Goal: Information Seeking & Learning: Learn about a topic

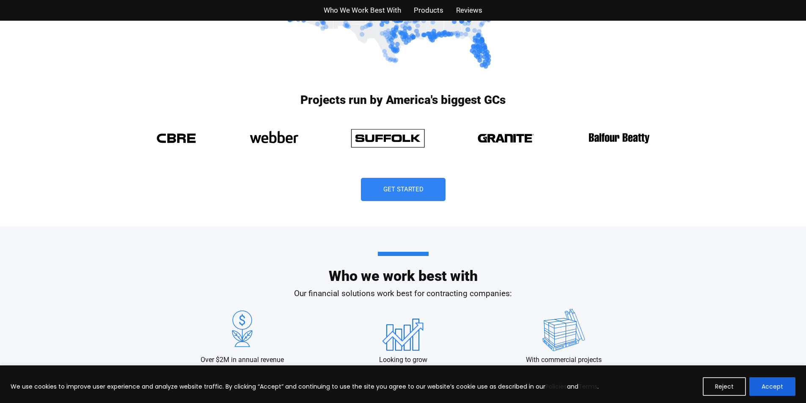
scroll to position [634, 0]
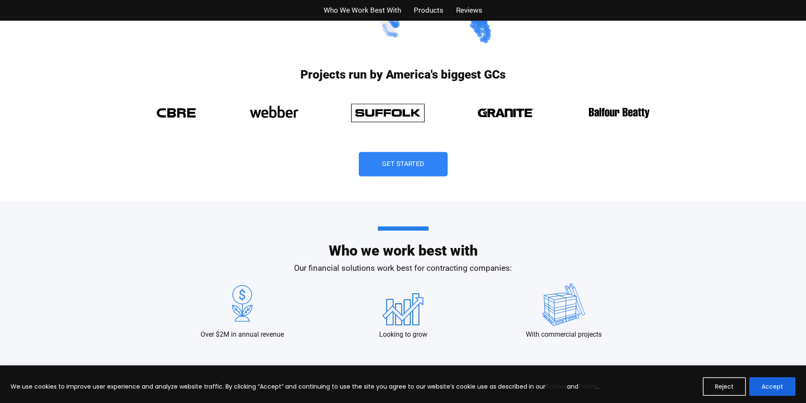
click at [403, 163] on span "Get Started" at bounding box center [403, 164] width 42 height 7
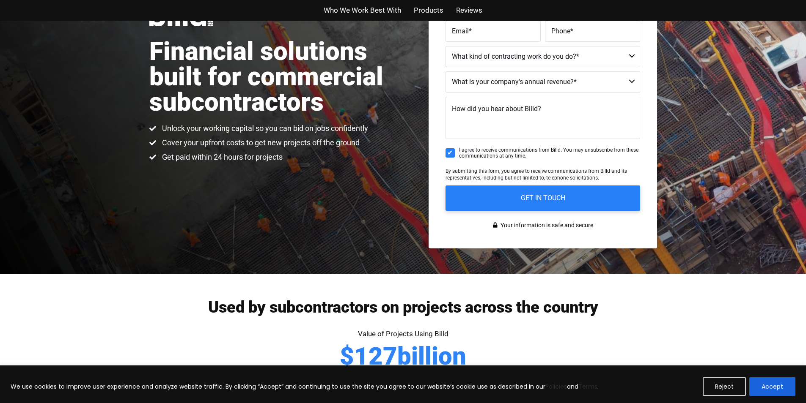
scroll to position [21, 0]
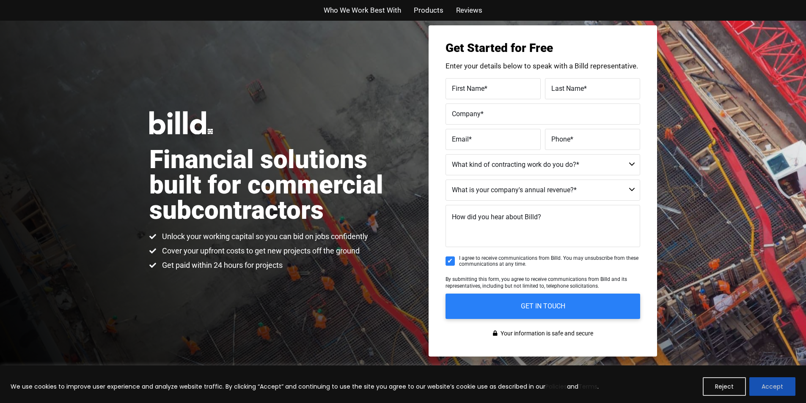
click at [753, 392] on button "Accept" at bounding box center [772, 387] width 46 height 19
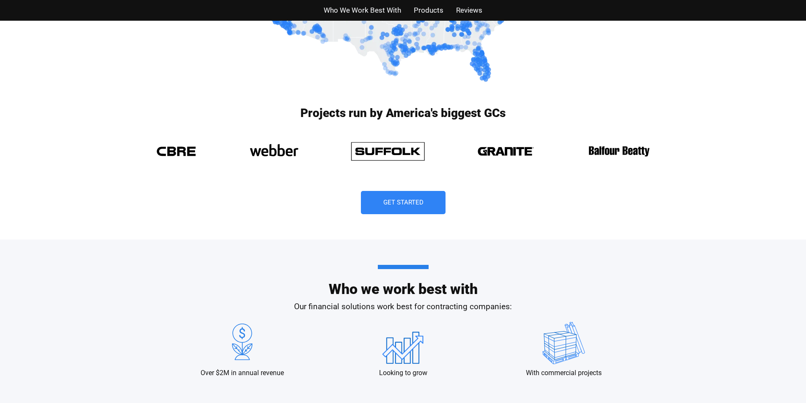
scroll to position [528, 0]
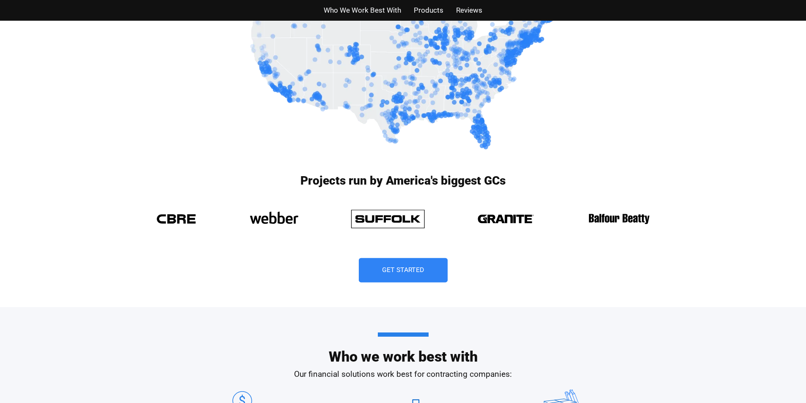
click at [419, 269] on span "Get Started" at bounding box center [403, 270] width 42 height 7
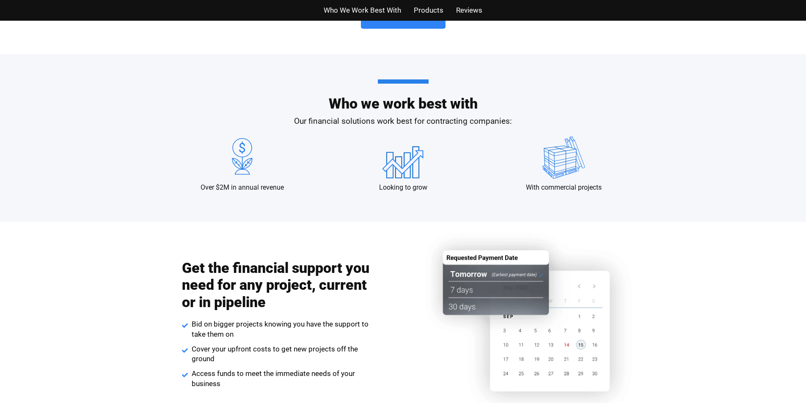
scroll to position [782, 0]
click at [375, 11] on span "Who We Work Best With" at bounding box center [361, 10] width 77 height 12
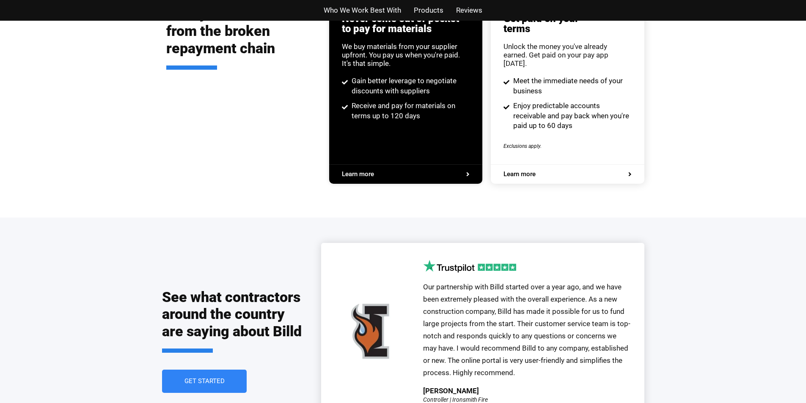
scroll to position [1724, 0]
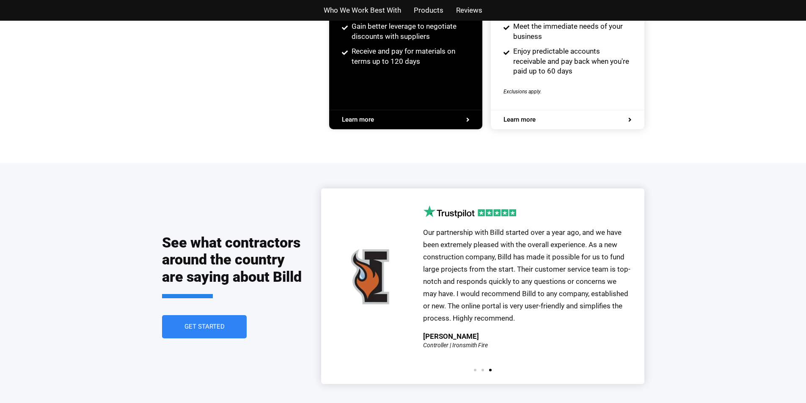
click at [531, 117] on span "Learn more" at bounding box center [519, 120] width 32 height 6
